Goal: Use online tool/utility: Utilize a website feature to perform a specific function

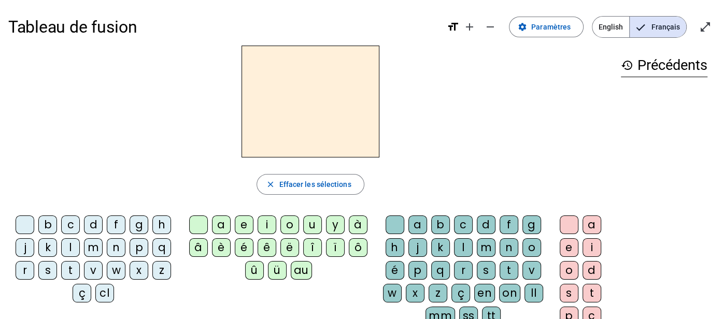
click at [157, 222] on div "h" at bounding box center [161, 225] width 19 height 19
click at [297, 268] on div "au" at bounding box center [301, 270] width 21 height 19
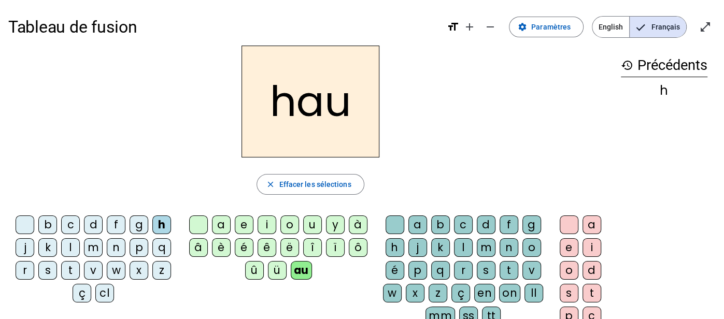
click at [512, 272] on div "t" at bounding box center [509, 270] width 19 height 19
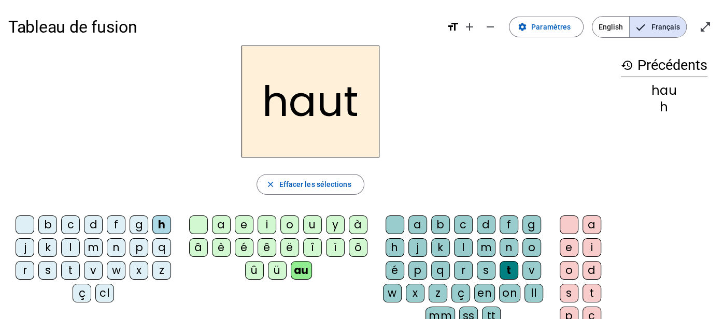
click at [49, 266] on div "s" at bounding box center [47, 270] width 19 height 19
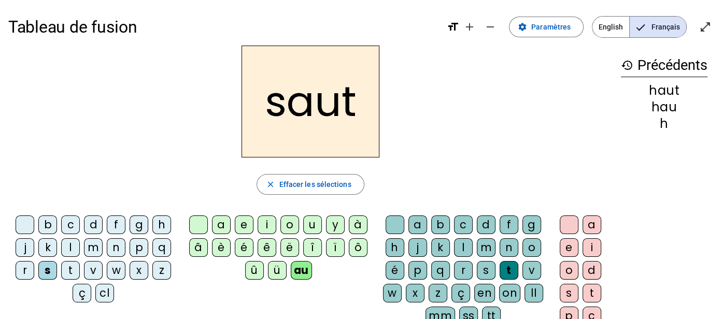
click at [118, 224] on div "f" at bounding box center [116, 225] width 19 height 19
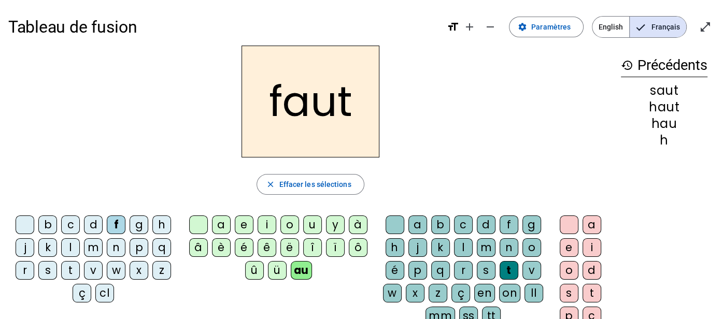
click at [567, 248] on div "e" at bounding box center [569, 247] width 19 height 19
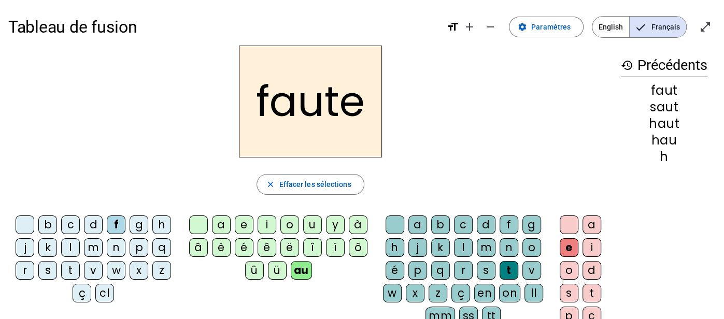
click at [51, 265] on div "s" at bounding box center [47, 270] width 19 height 19
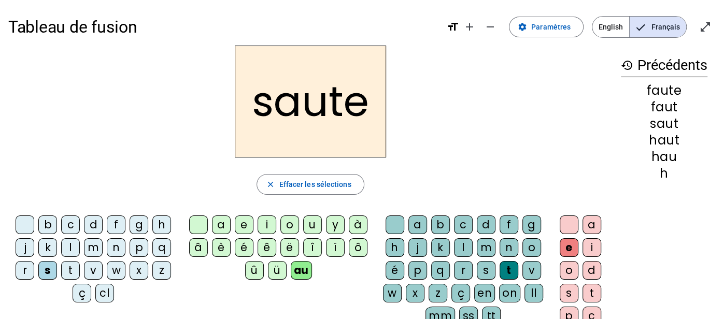
click at [161, 226] on div "h" at bounding box center [161, 225] width 19 height 19
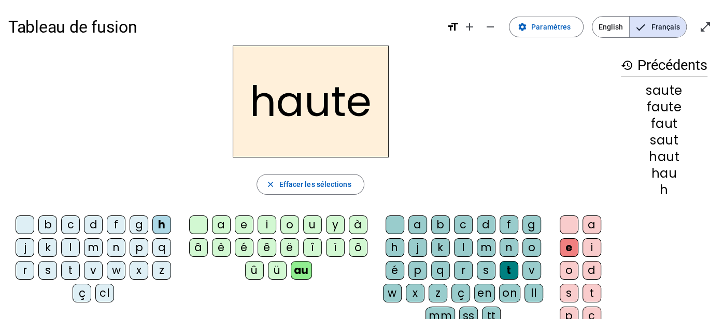
click at [110, 227] on div "f" at bounding box center [116, 225] width 19 height 19
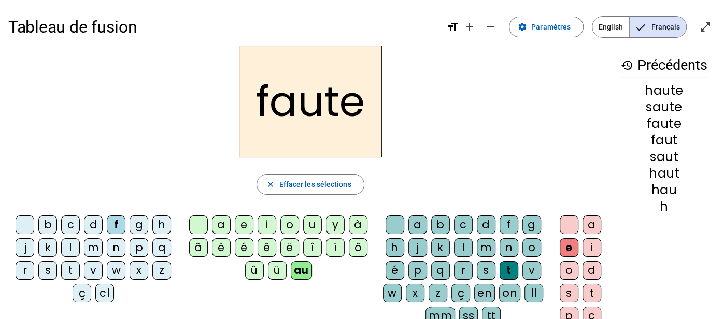
click at [503, 243] on div "n" at bounding box center [509, 247] width 19 height 19
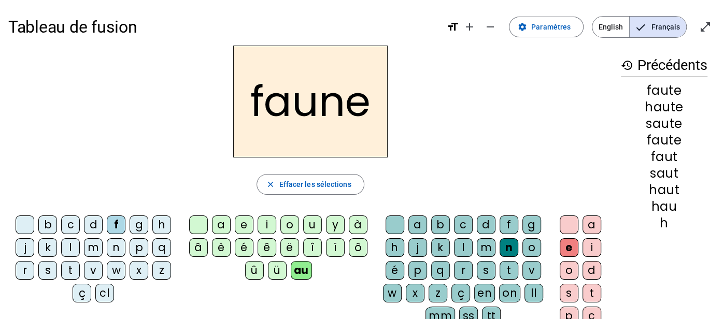
click at [299, 263] on div "au" at bounding box center [301, 270] width 21 height 19
click at [263, 224] on div "i" at bounding box center [267, 225] width 19 height 19
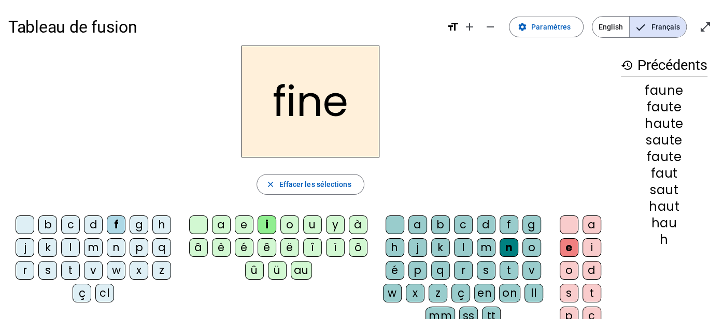
click at [463, 246] on div "l" at bounding box center [463, 247] width 19 height 19
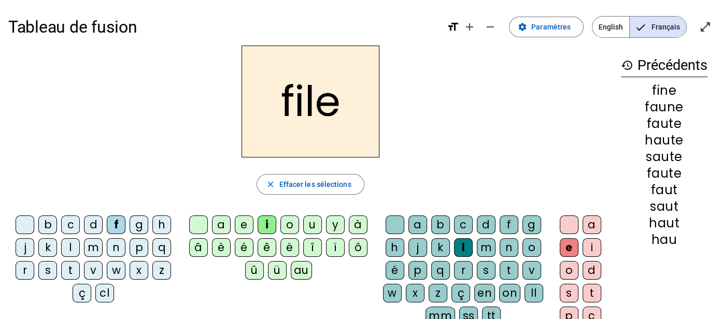
click at [49, 225] on div "b" at bounding box center [47, 225] width 19 height 19
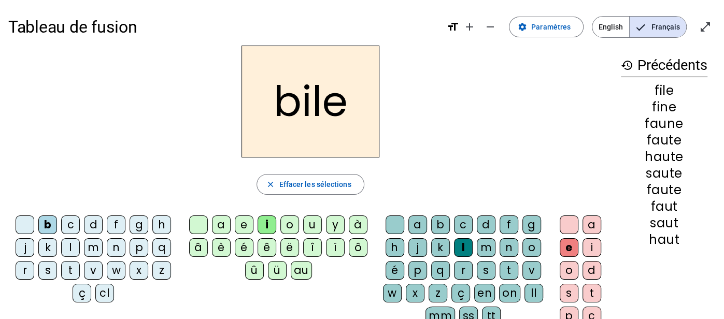
click at [487, 264] on div "s" at bounding box center [486, 270] width 19 height 19
